Goal: Transaction & Acquisition: Book appointment/travel/reservation

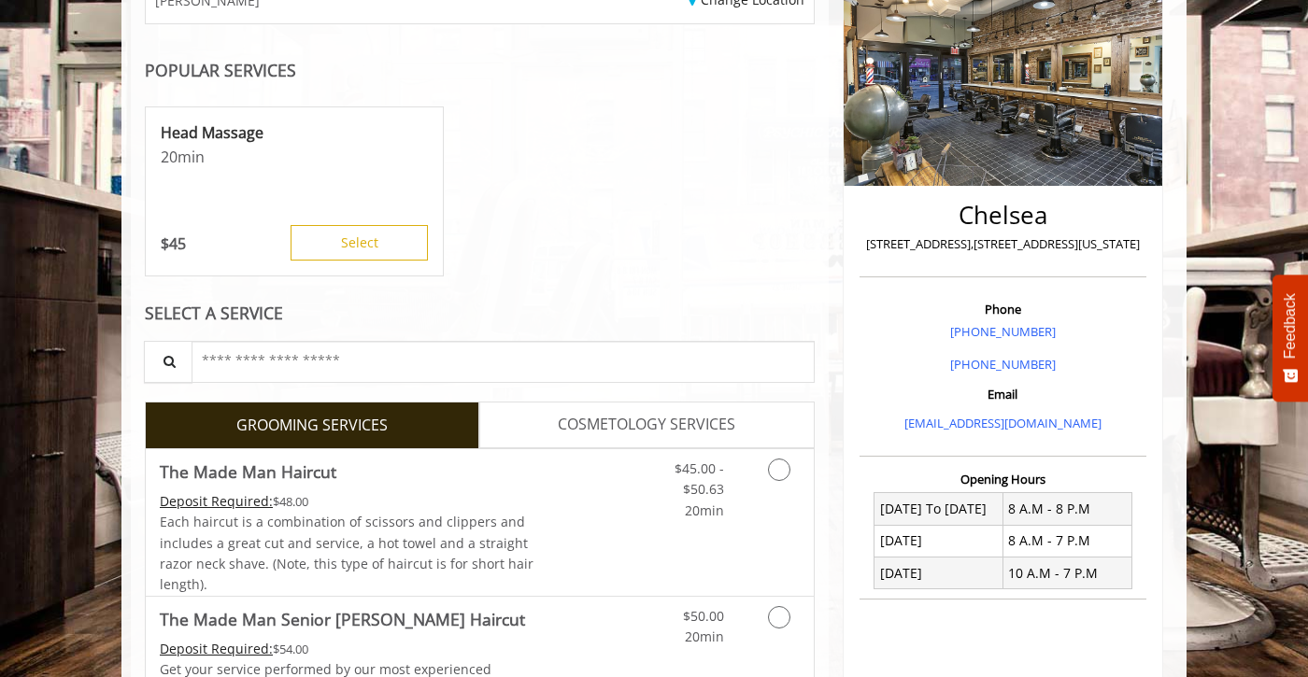
scroll to position [353, 0]
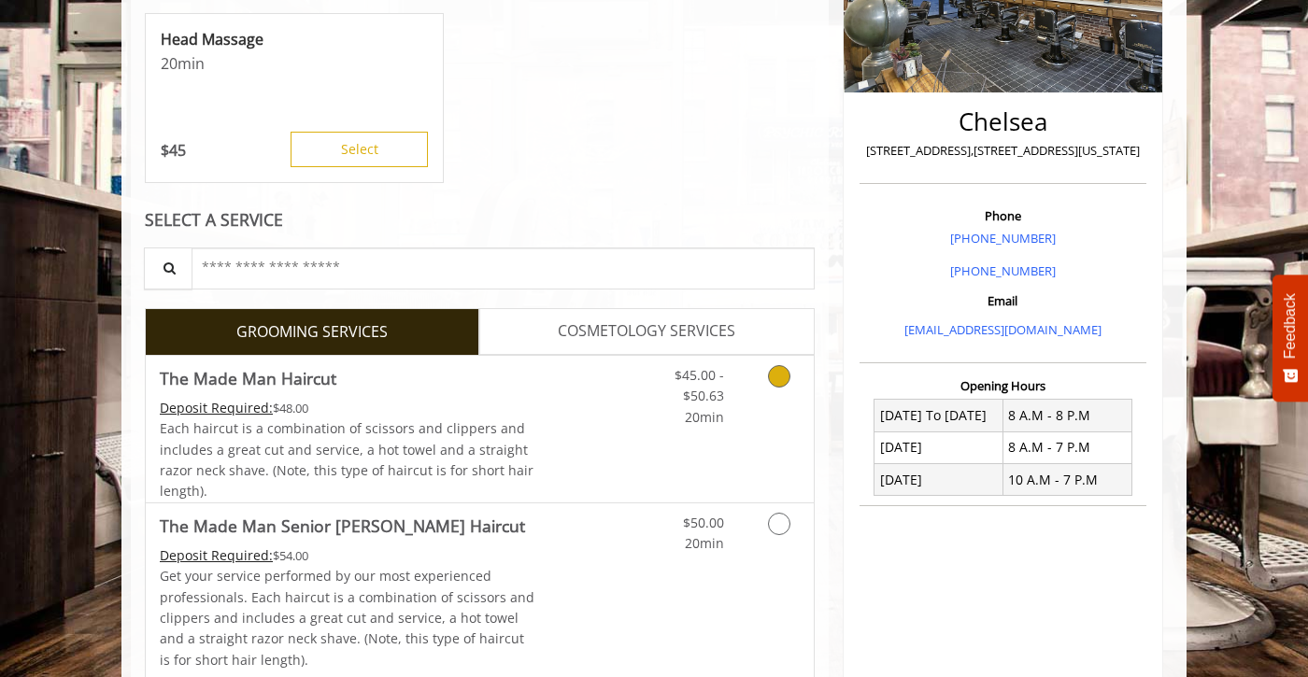
click at [779, 389] on link "Grooming services" at bounding box center [776, 392] width 48 height 72
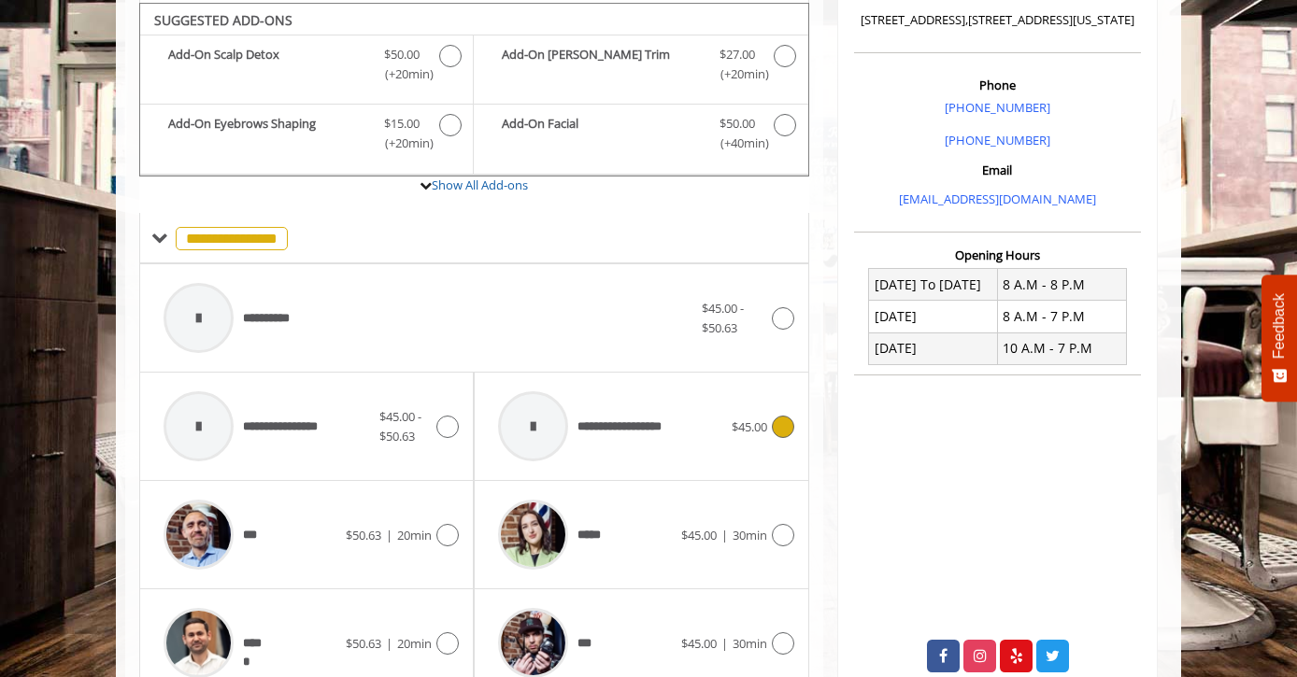
scroll to position [487, 0]
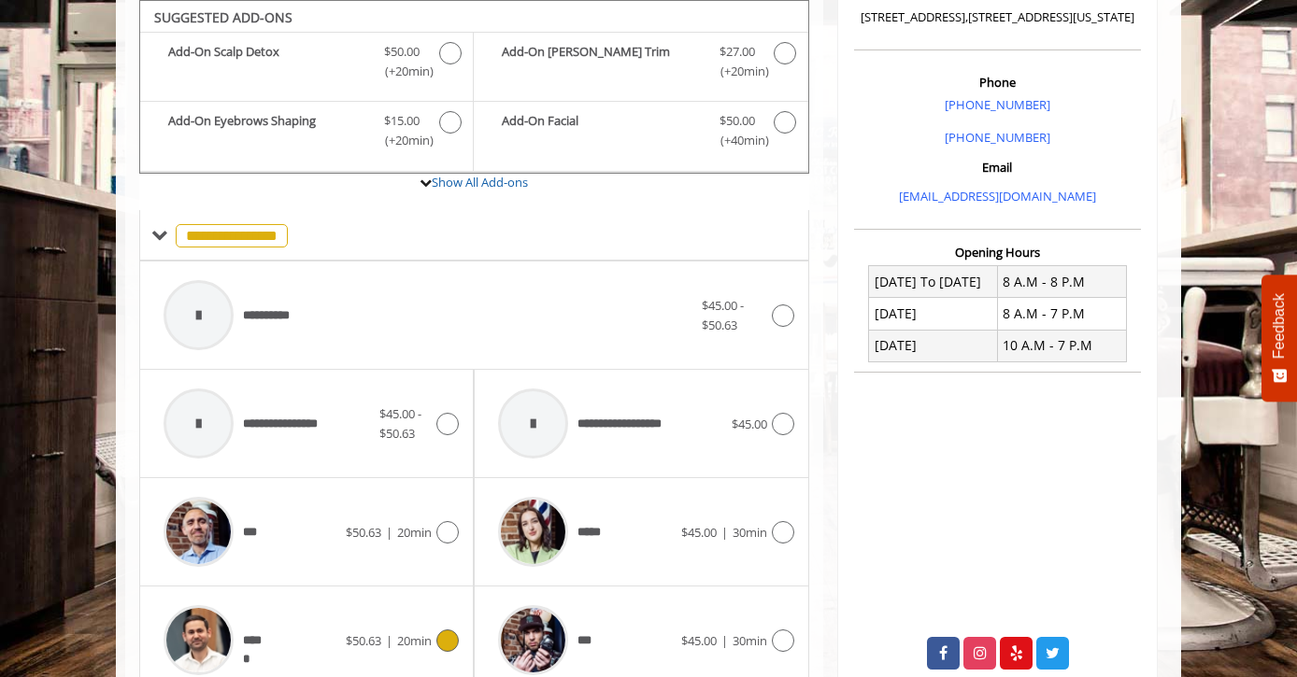
click at [412, 631] on span "$50.63 | 20min" at bounding box center [389, 641] width 86 height 20
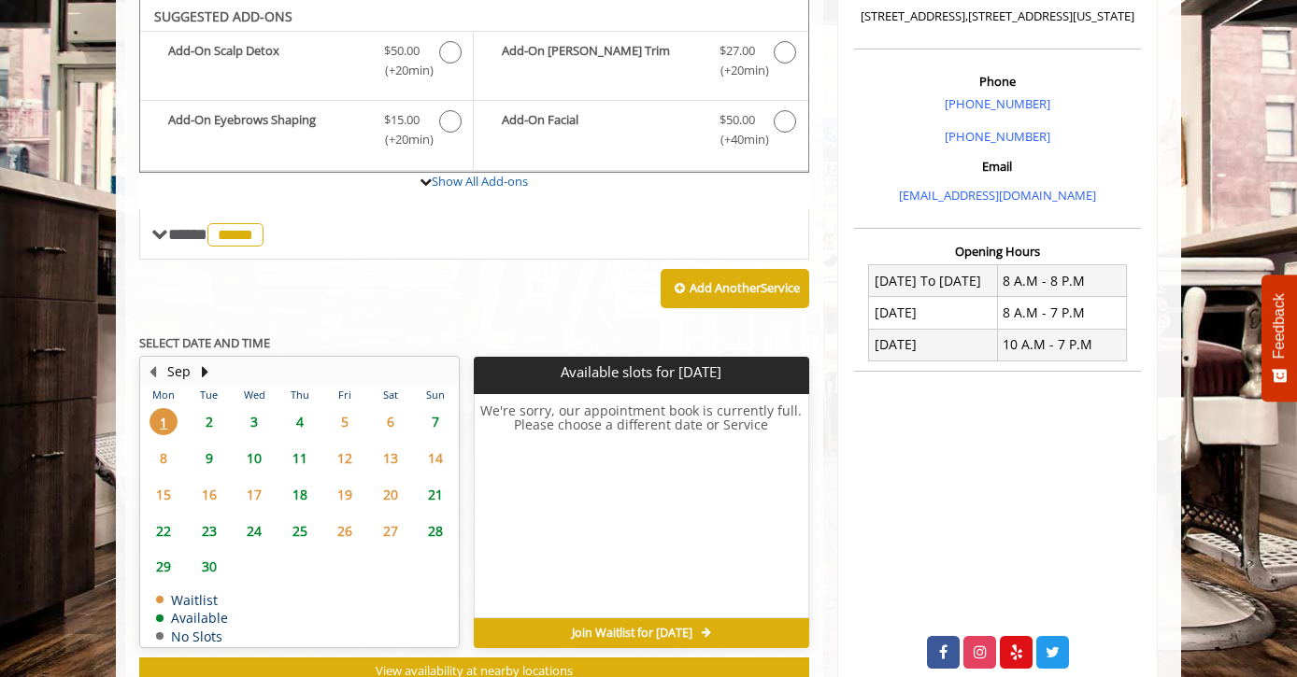
click at [257, 422] on span "3" at bounding box center [254, 421] width 28 height 27
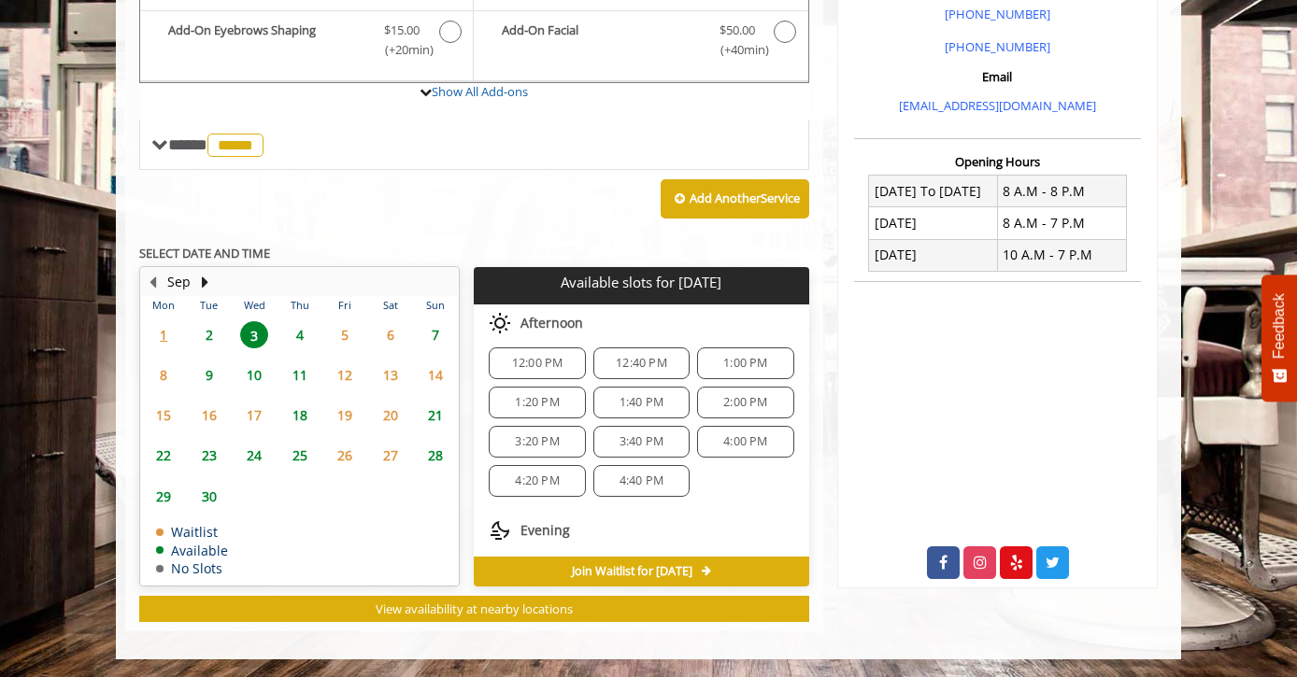
scroll to position [319, 0]
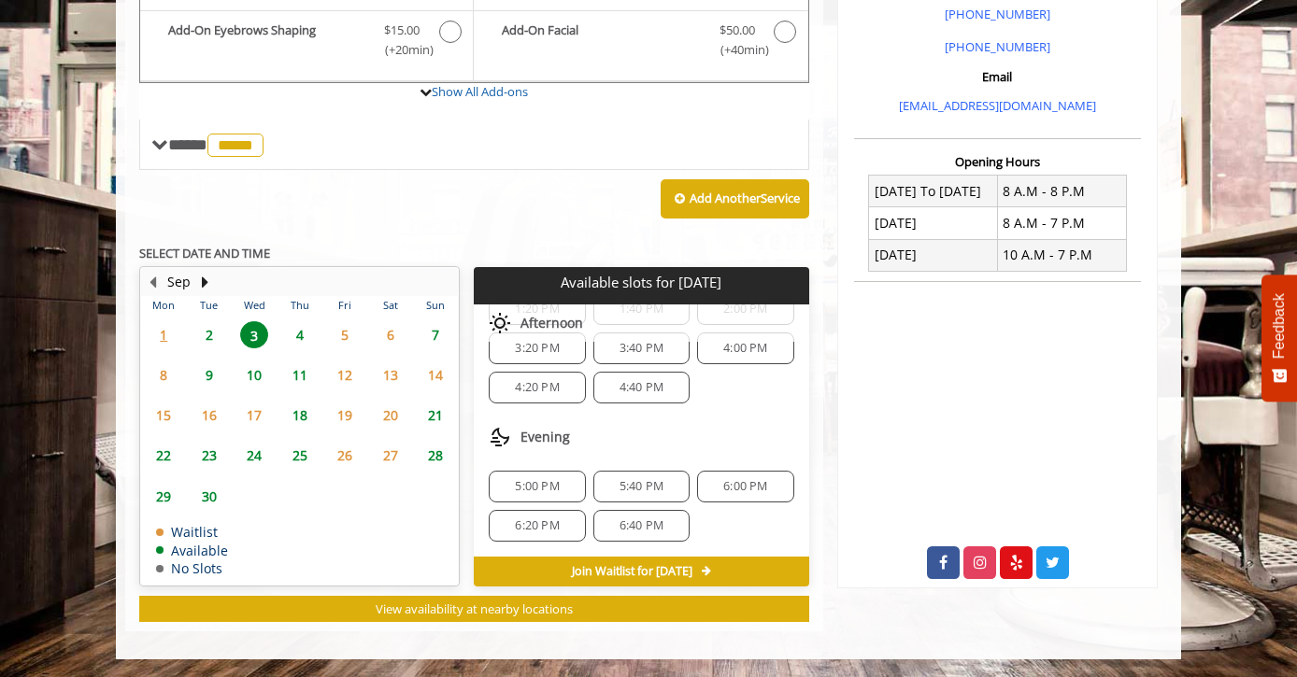
click at [737, 479] on span "6:00 PM" at bounding box center [745, 486] width 44 height 15
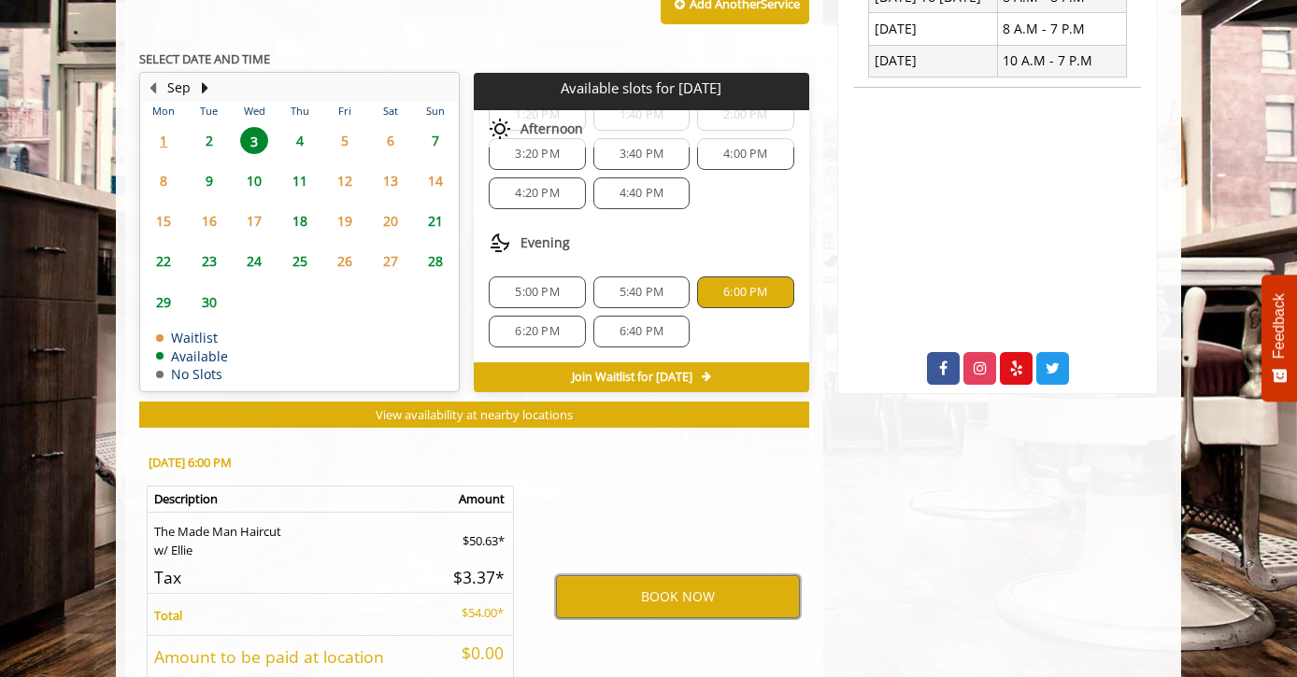
scroll to position [762, 0]
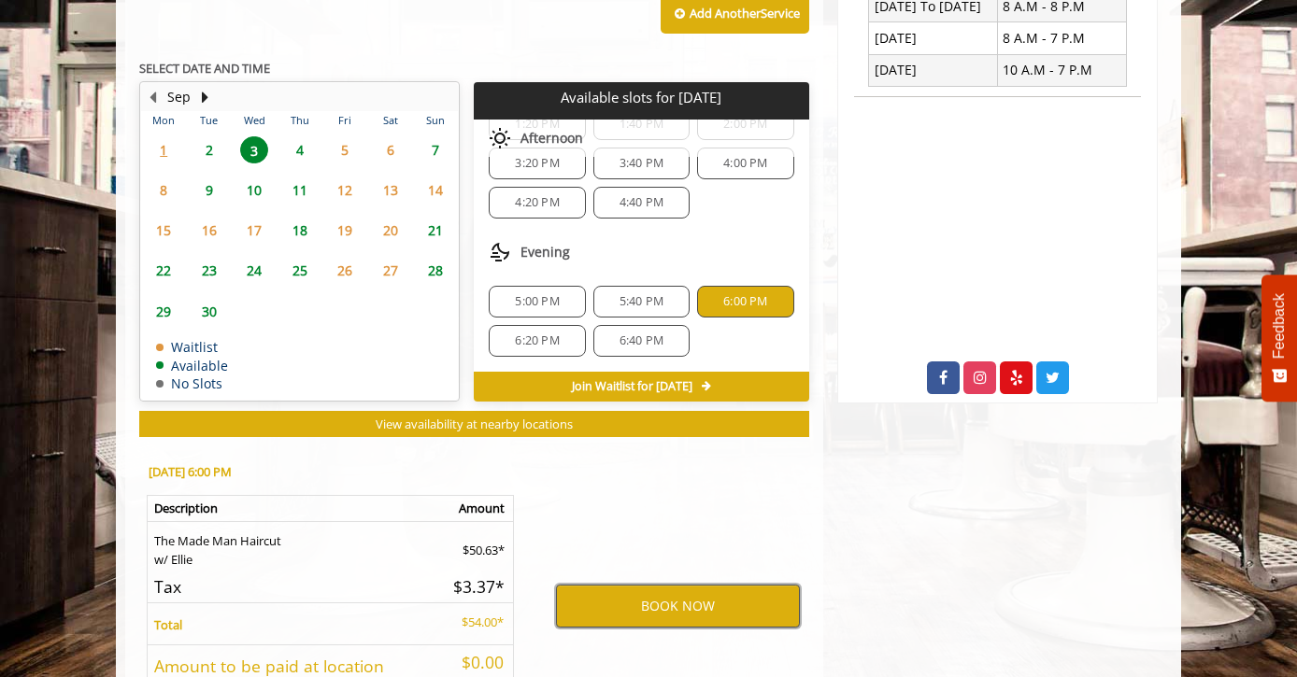
click at [645, 604] on button "BOOK NOW" at bounding box center [678, 606] width 244 height 43
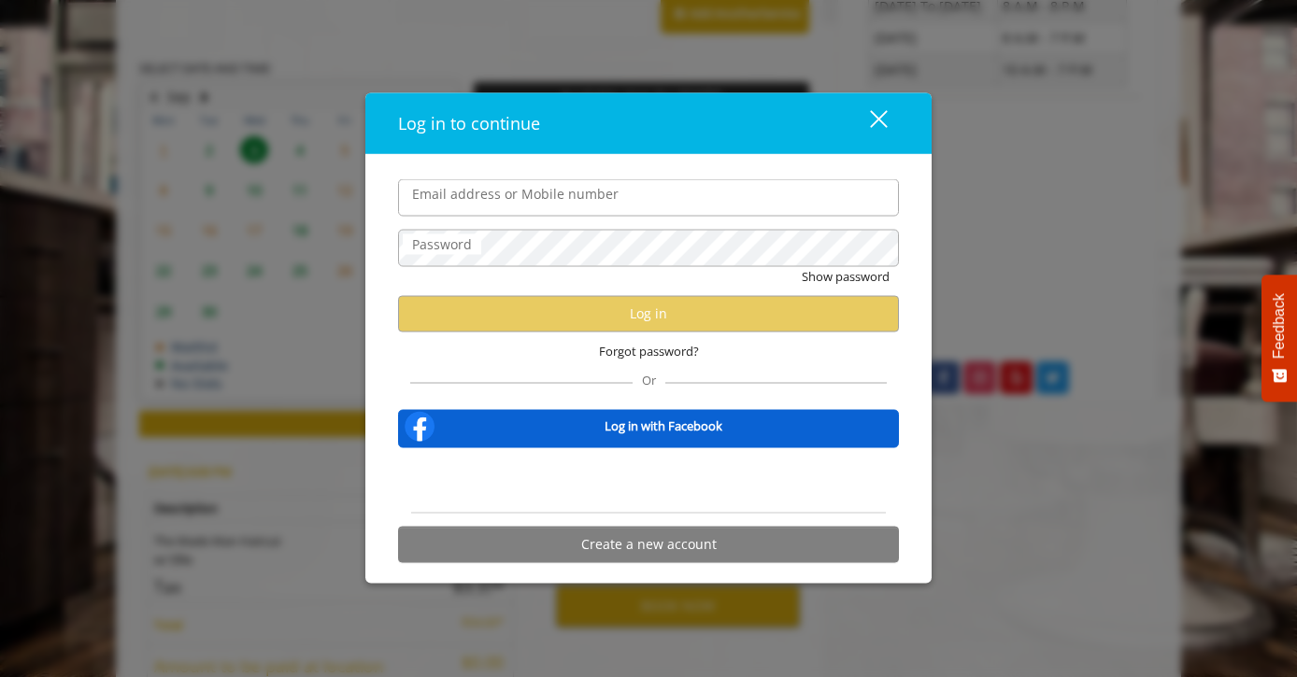
click at [872, 115] on div "close dialog" at bounding box center [879, 119] width 18 height 18
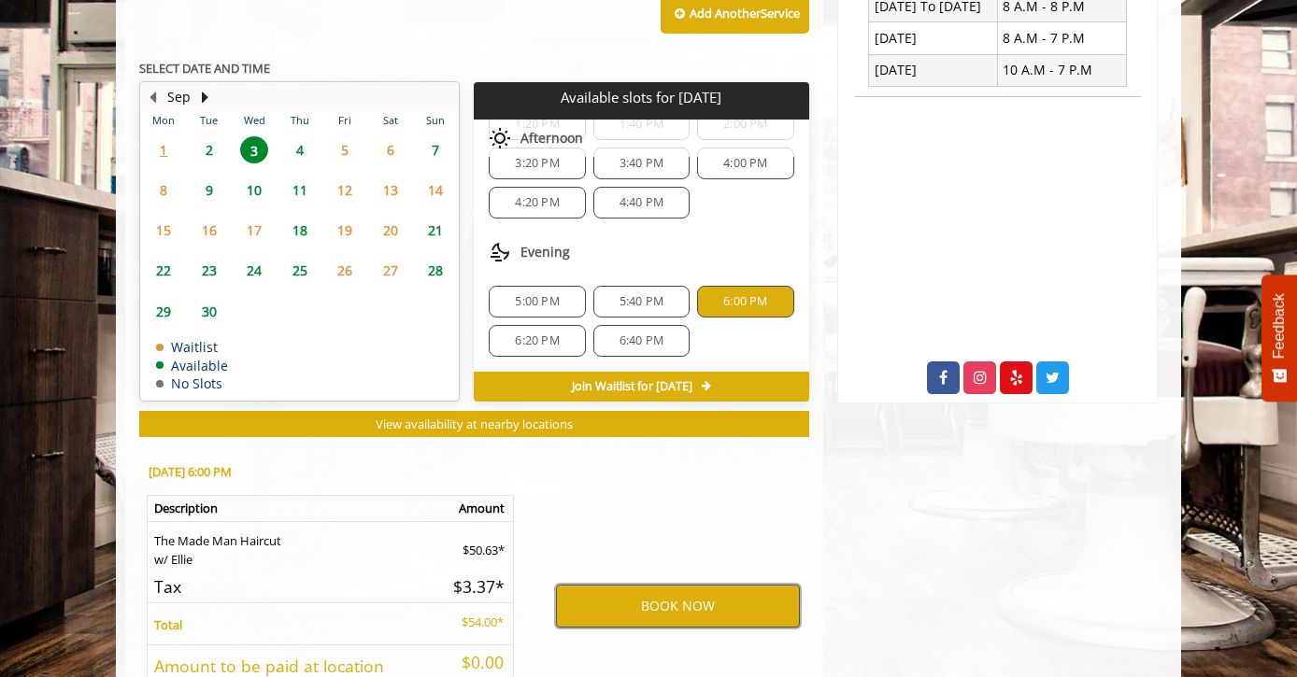
click at [687, 607] on button "BOOK NOW" at bounding box center [678, 606] width 244 height 43
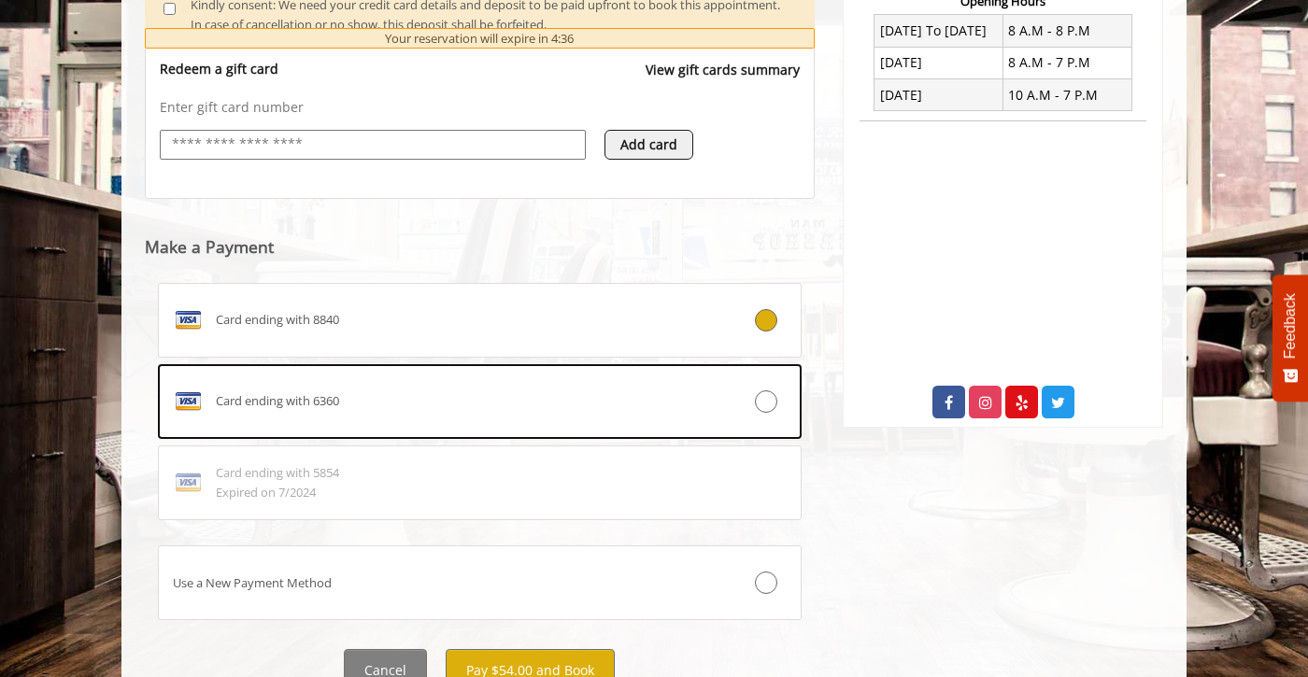
scroll to position [817, 0]
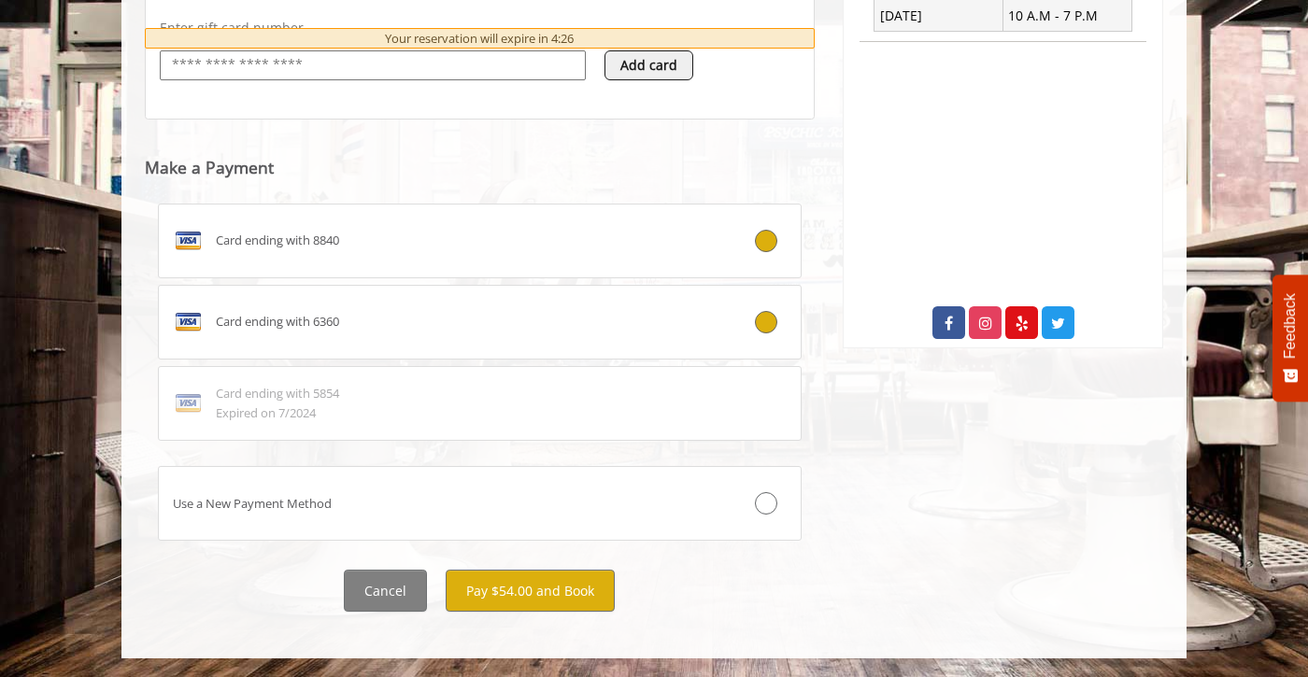
click at [489, 329] on div "Card ending with 6360" at bounding box center [426, 322] width 534 height 30
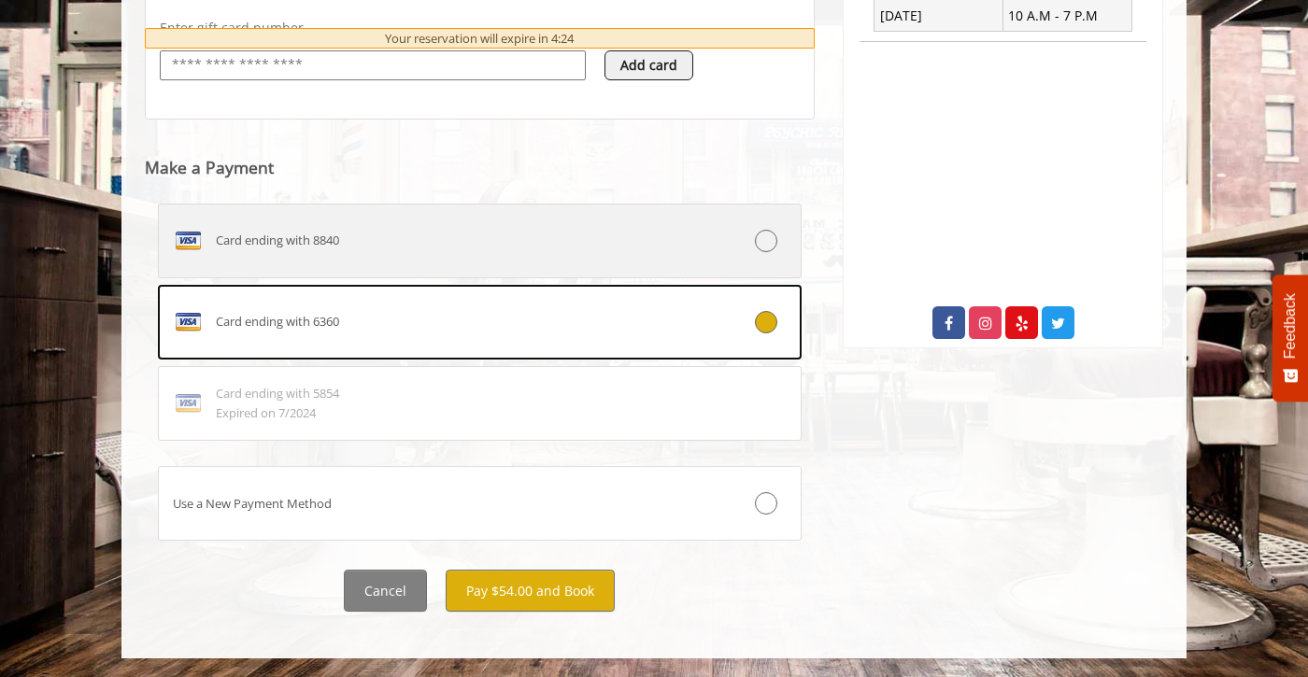
scroll to position [816, 0]
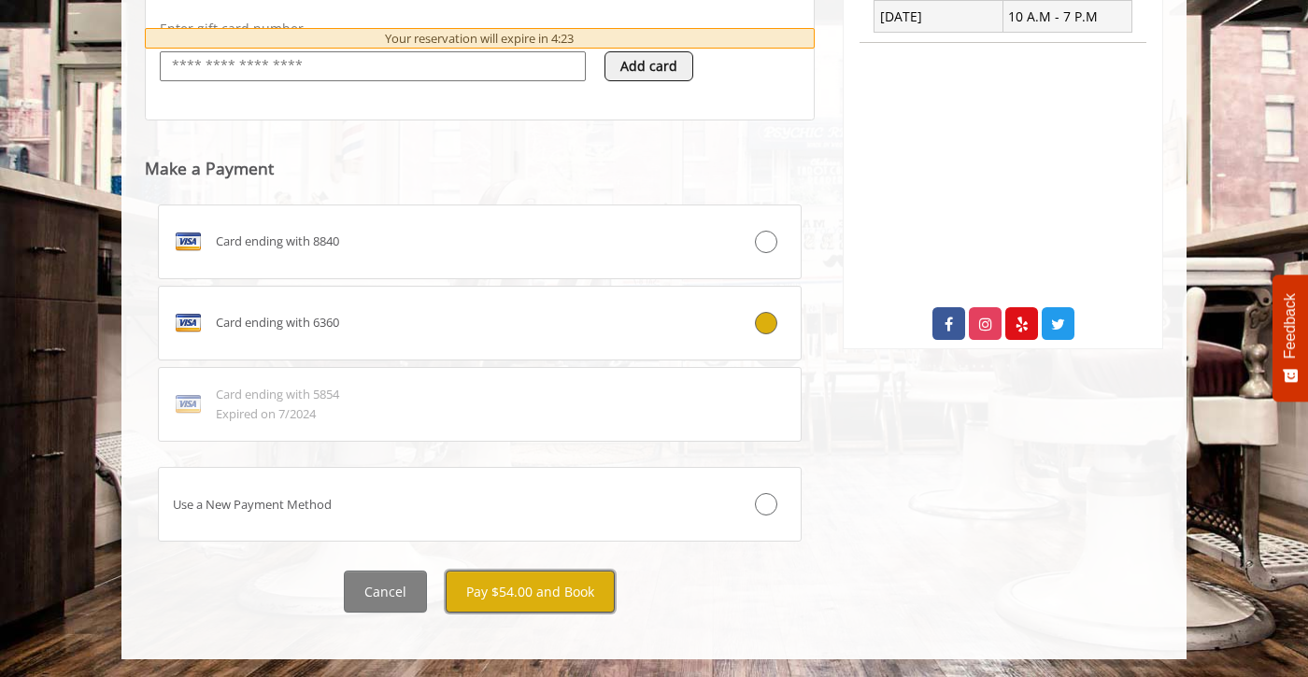
click at [548, 602] on button "Pay $54.00 and Book" at bounding box center [530, 592] width 169 height 42
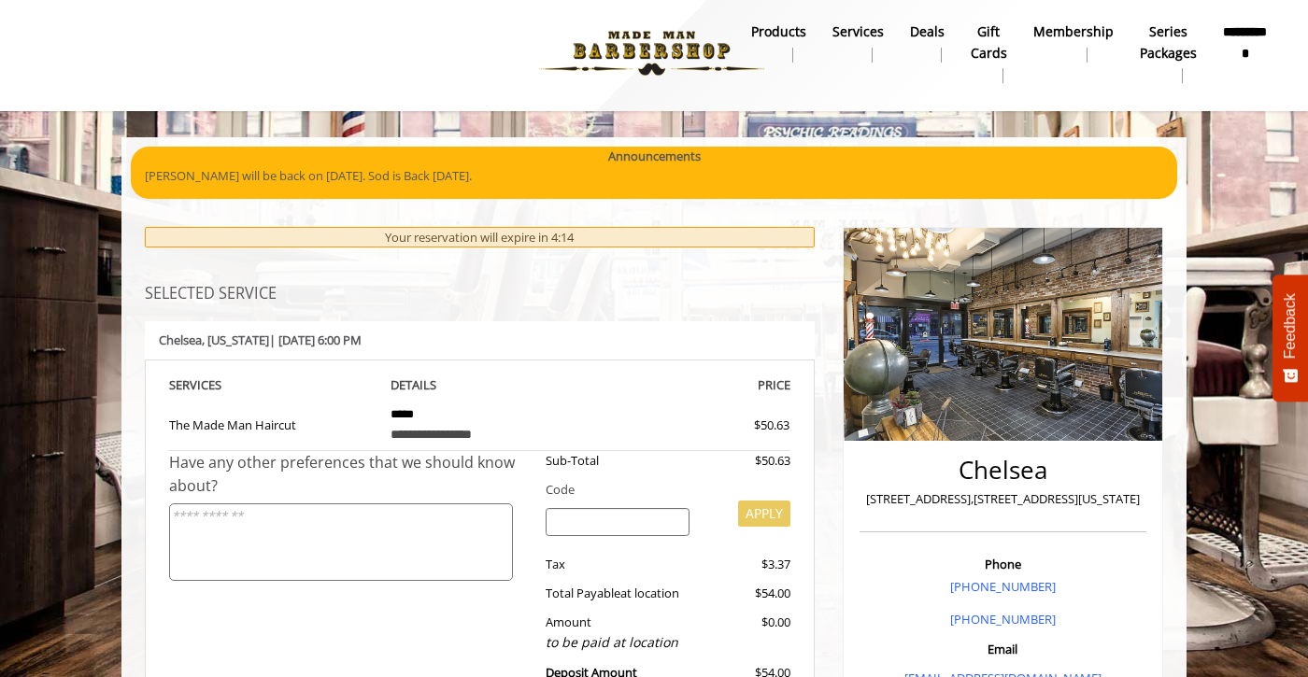
scroll to position [0, 0]
